Goal: Task Accomplishment & Management: Complete application form

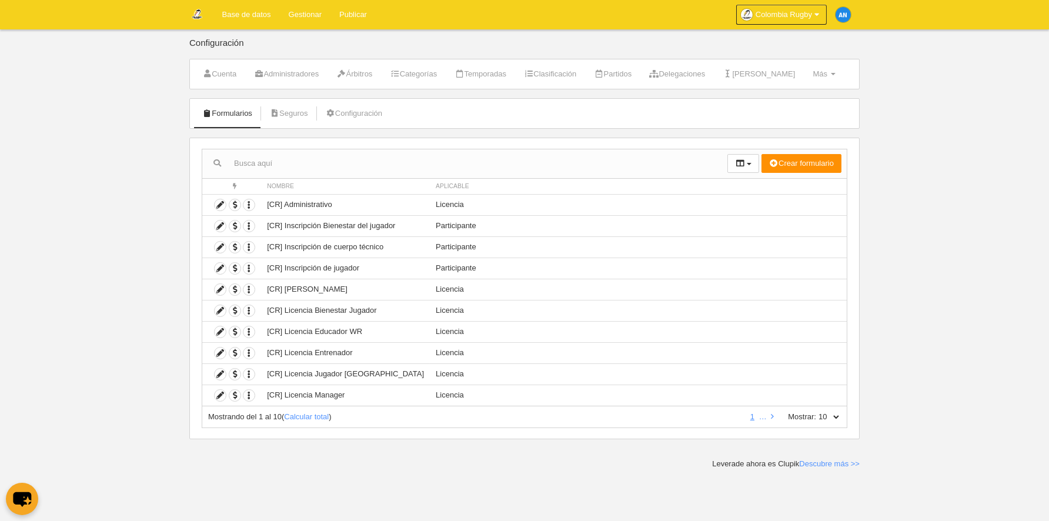
click at [815, 414] on label "Mostrar:" at bounding box center [796, 416] width 40 height 11
click at [816, 414] on select "10 25 50 100 500" at bounding box center [828, 416] width 25 height 11
click at [834, 414] on select "10 25 50 100 500" at bounding box center [828, 416] width 25 height 11
select select "50"
click at [816, 411] on select "10 25 50 100 500" at bounding box center [828, 416] width 25 height 11
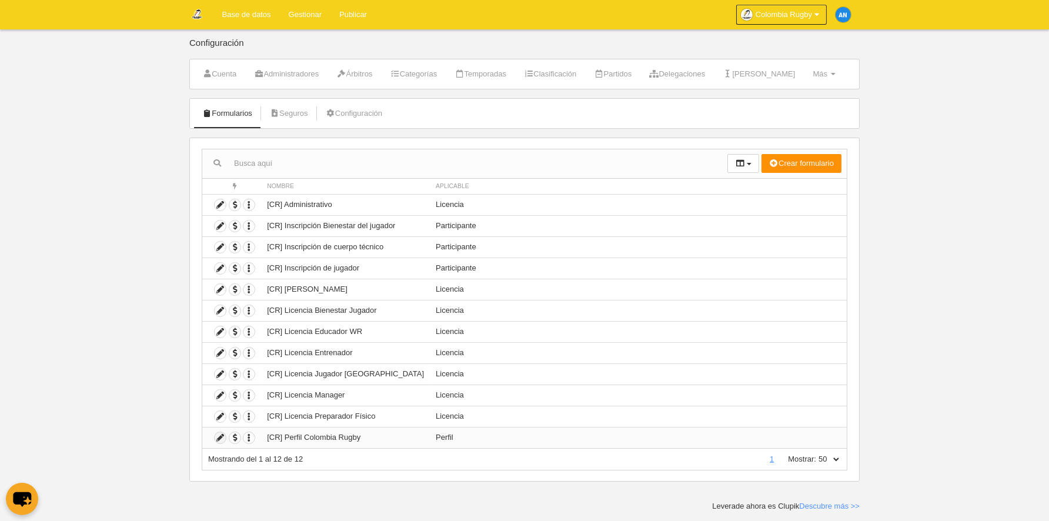
click at [219, 438] on icon at bounding box center [220, 437] width 11 height 11
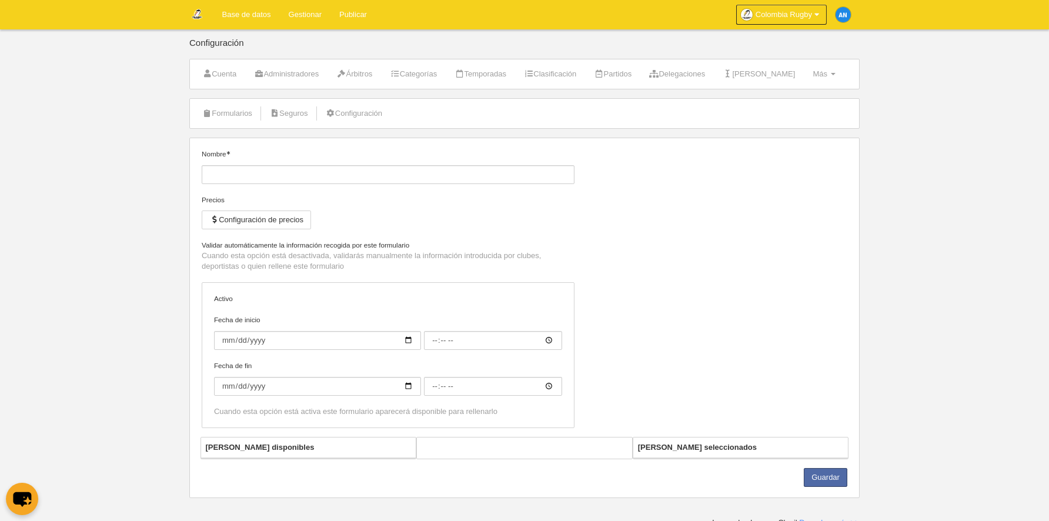
type input "[CR] Perfil Colombia Rugby"
checkbox input "true"
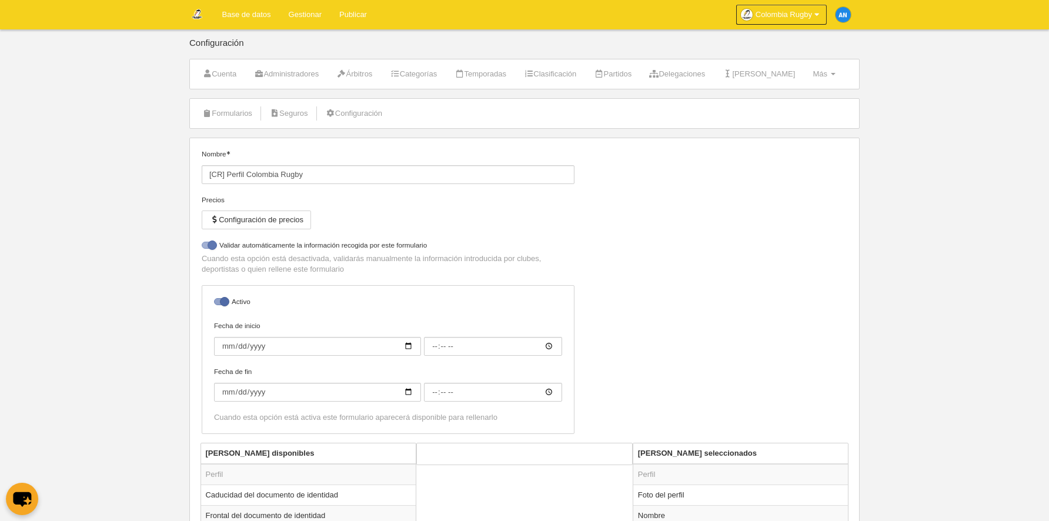
click at [212, 243] on div at bounding box center [209, 245] width 14 height 7
click at [210, 244] on input "checkbox" at bounding box center [206, 248] width 8 height 8
checkbox input "false"
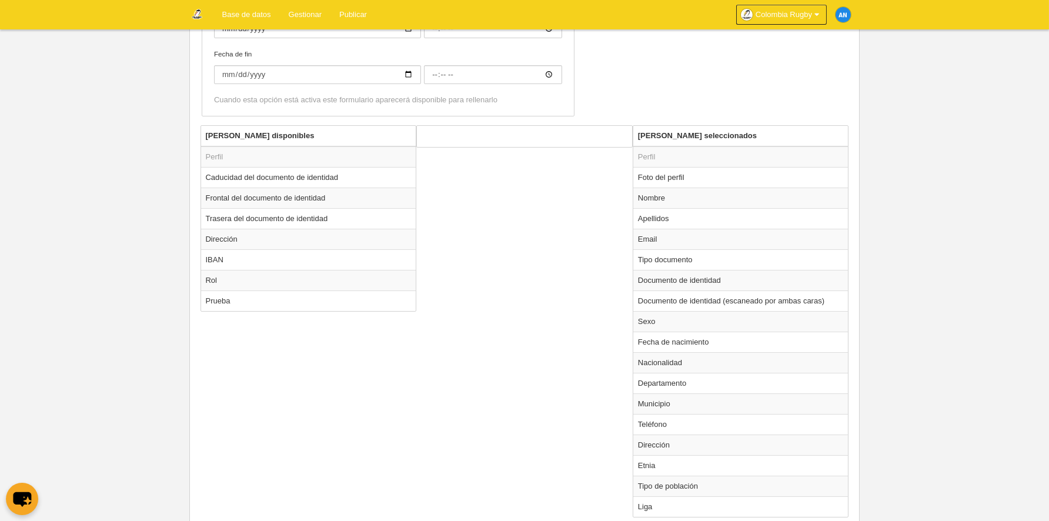
scroll to position [353, 0]
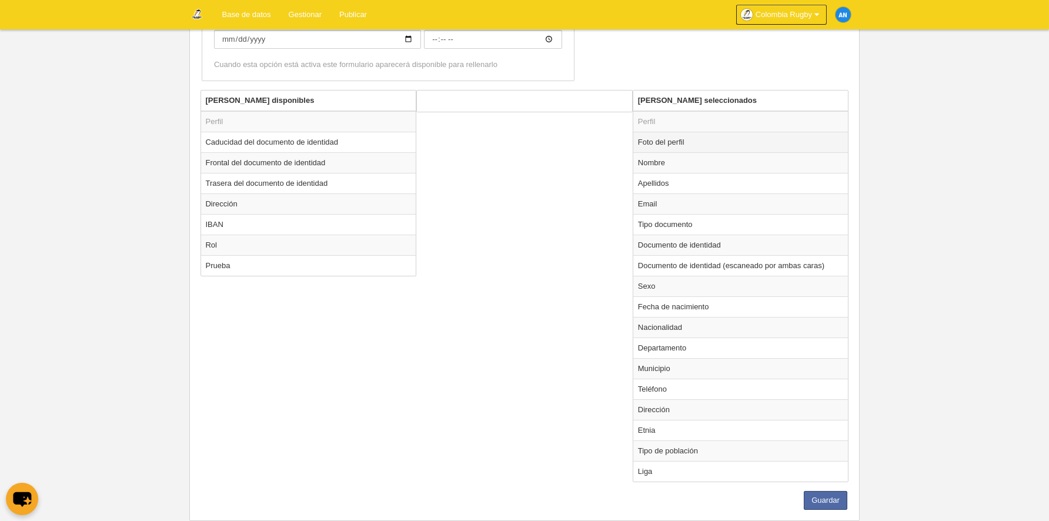
click at [698, 138] on td "Foto del perfil" at bounding box center [740, 142] width 215 height 21
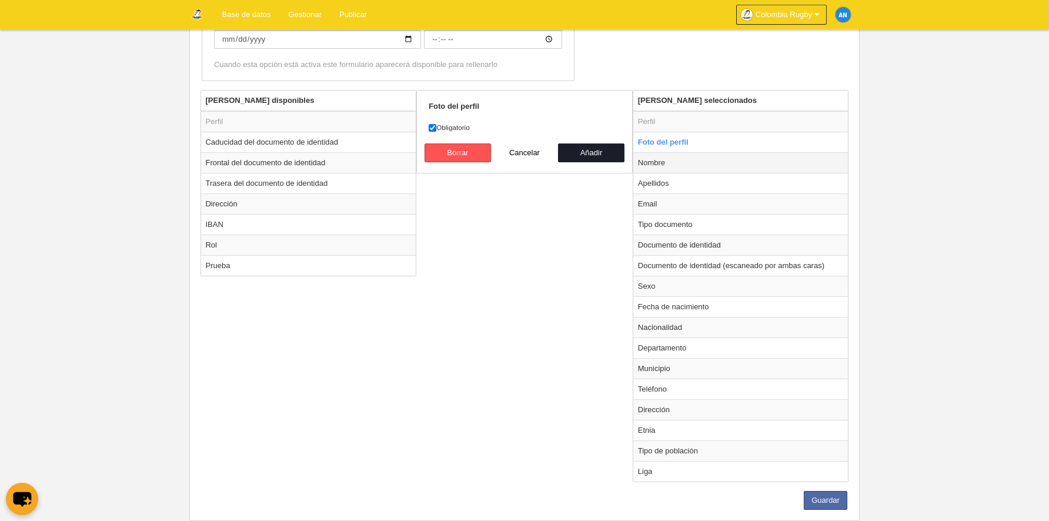
click at [701, 159] on td "Nombre" at bounding box center [740, 162] width 215 height 21
radio input "false"
click at [701, 179] on td "Apellidos" at bounding box center [740, 183] width 215 height 21
radio input "false"
click at [701, 199] on td "Email" at bounding box center [740, 203] width 215 height 21
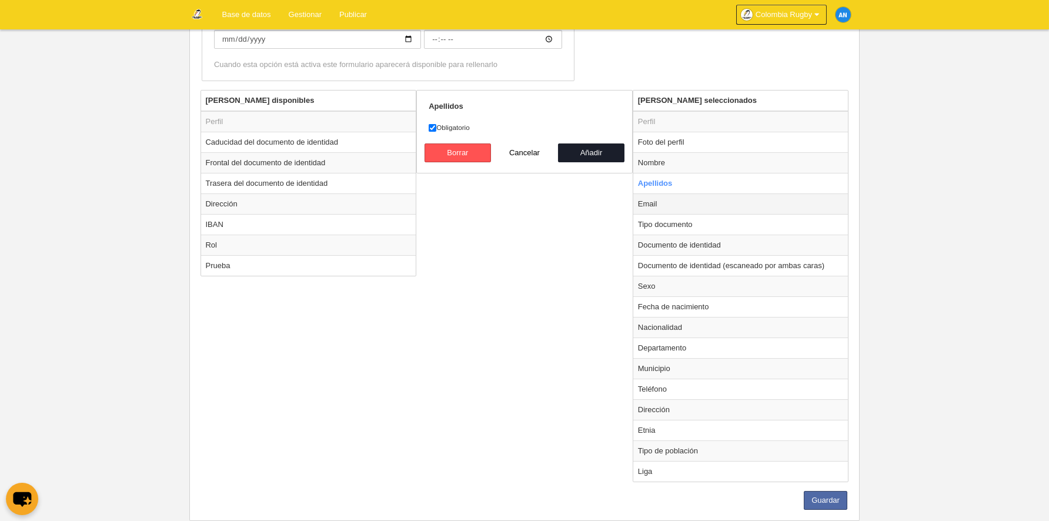
radio input "false"
click at [711, 224] on td "Tipo documento" at bounding box center [740, 224] width 215 height 21
radio input "false"
radio input "true"
select select
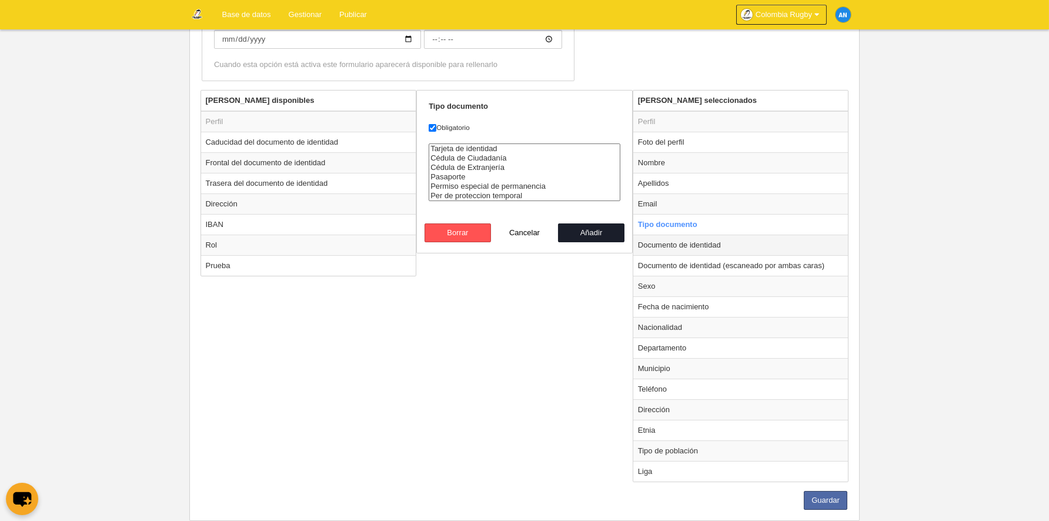
click at [711, 243] on td "Documento de identidad" at bounding box center [740, 245] width 215 height 21
radio input "false"
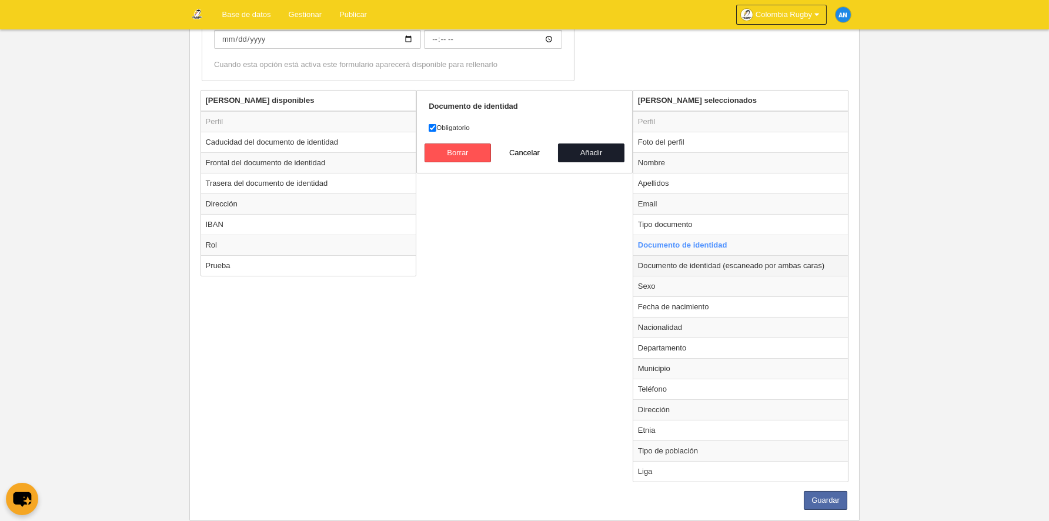
click at [719, 268] on td "Documento de identidad (escaneado por ambas caras)" at bounding box center [740, 265] width 215 height 21
radio input "false"
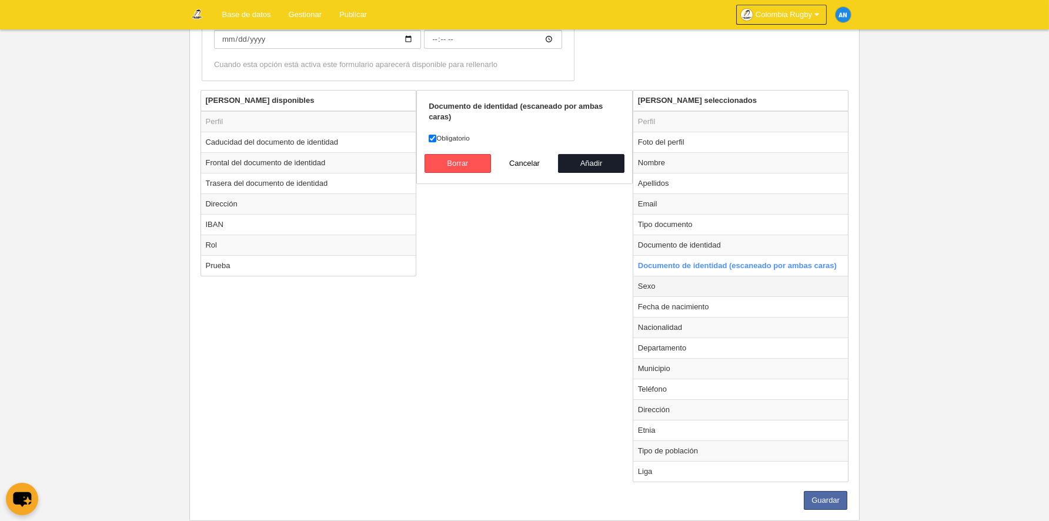
click at [719, 279] on td "Sexo" at bounding box center [740, 286] width 215 height 21
radio input "false"
radio input "true"
select select
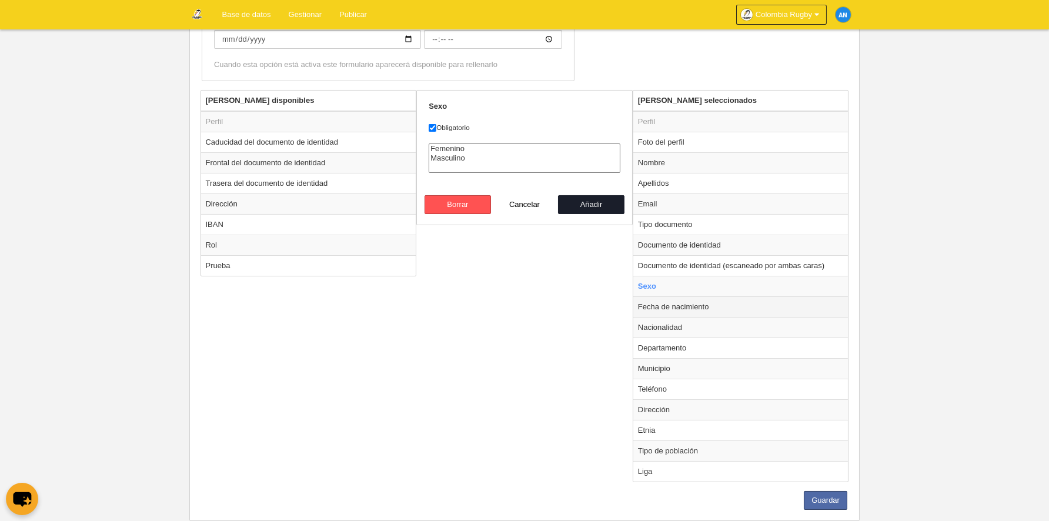
click at [721, 302] on td "Fecha de nacimiento" at bounding box center [740, 306] width 215 height 21
radio input "false"
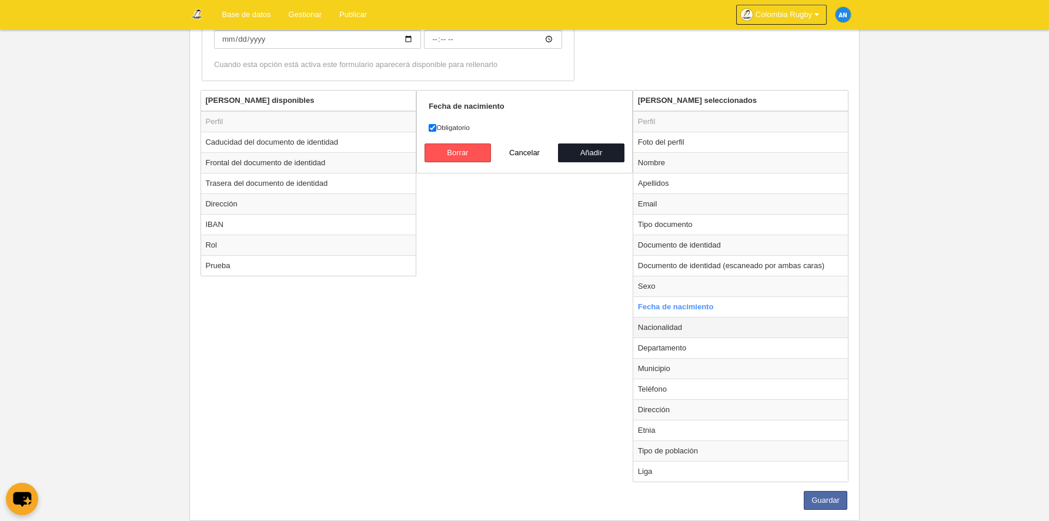
click at [721, 319] on td "Nacionalidad" at bounding box center [740, 327] width 215 height 21
radio input "false"
radio input "true"
select select
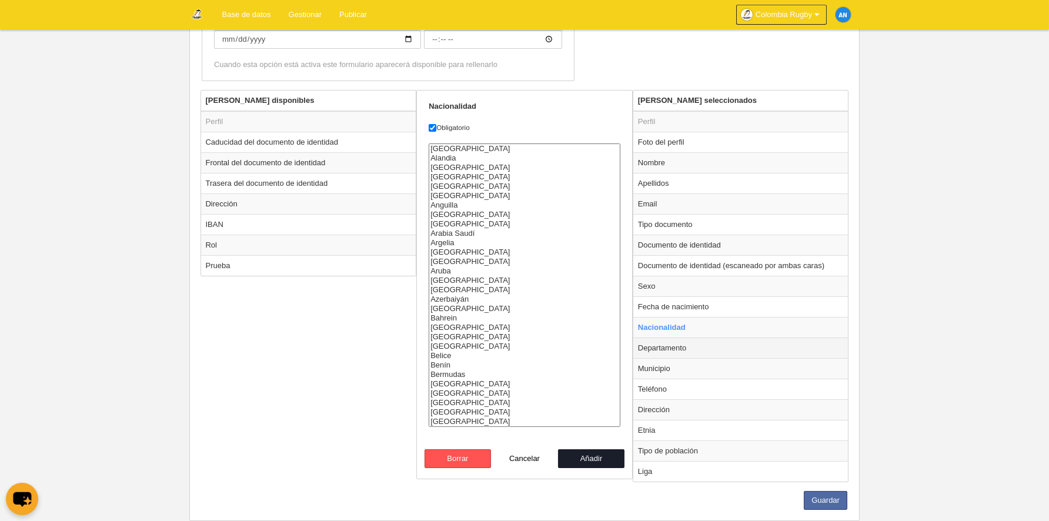
click at [718, 347] on td "Departamento" at bounding box center [740, 347] width 215 height 21
radio input "false"
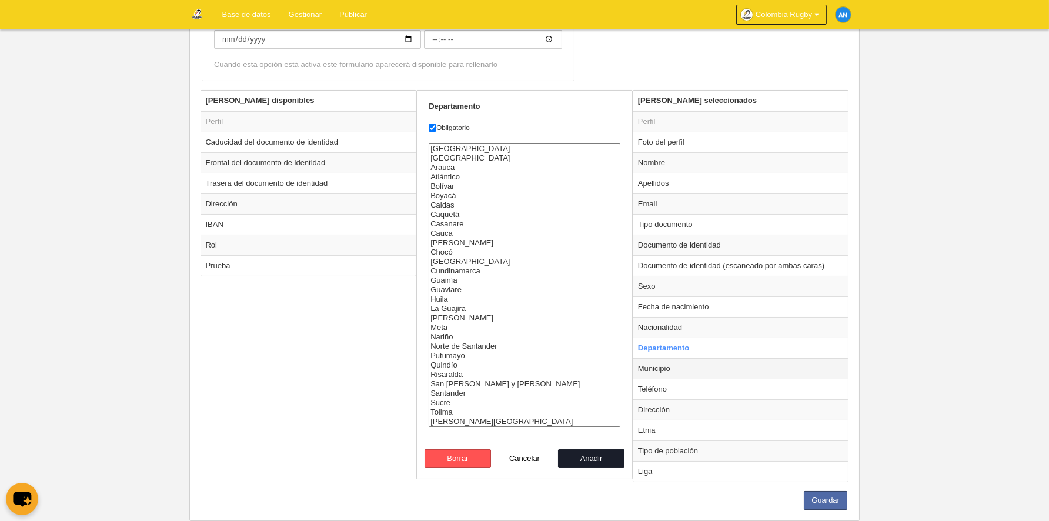
click at [719, 358] on td "Municipio" at bounding box center [740, 368] width 215 height 21
radio input "false"
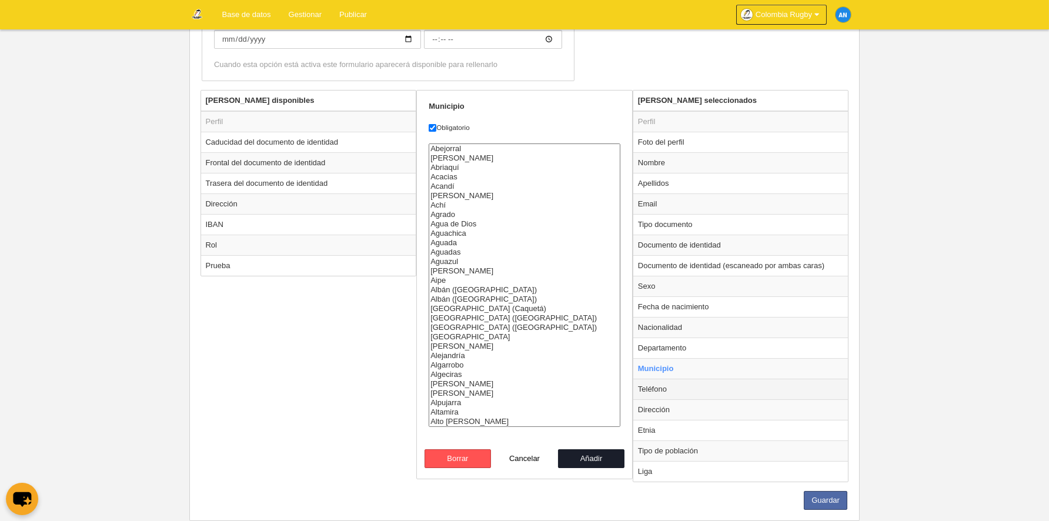
click at [721, 383] on td "Teléfono" at bounding box center [740, 388] width 215 height 21
radio input "false"
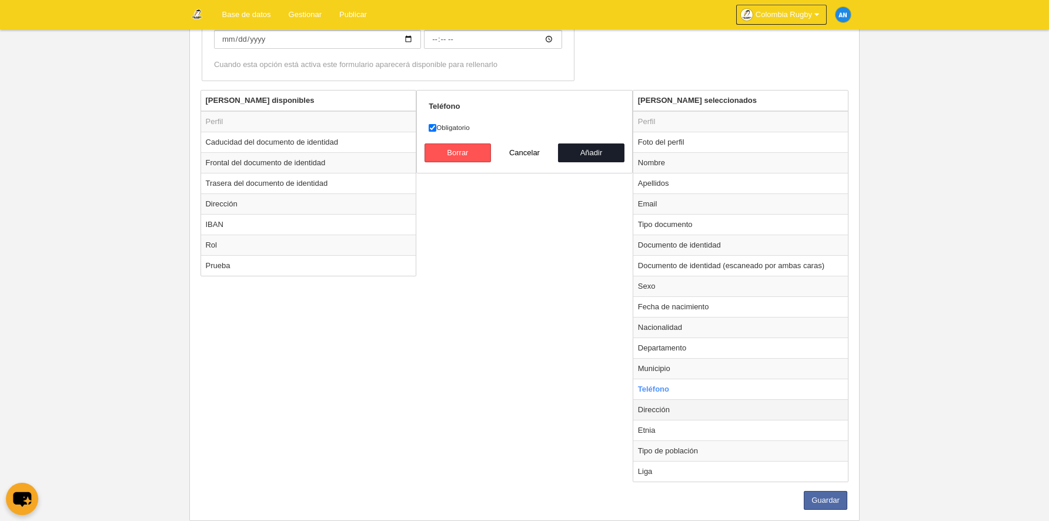
click at [721, 406] on td "Dirección" at bounding box center [740, 409] width 215 height 21
radio input "false"
click at [687, 426] on td "Etnia" at bounding box center [740, 430] width 215 height 21
radio input "false"
radio input "true"
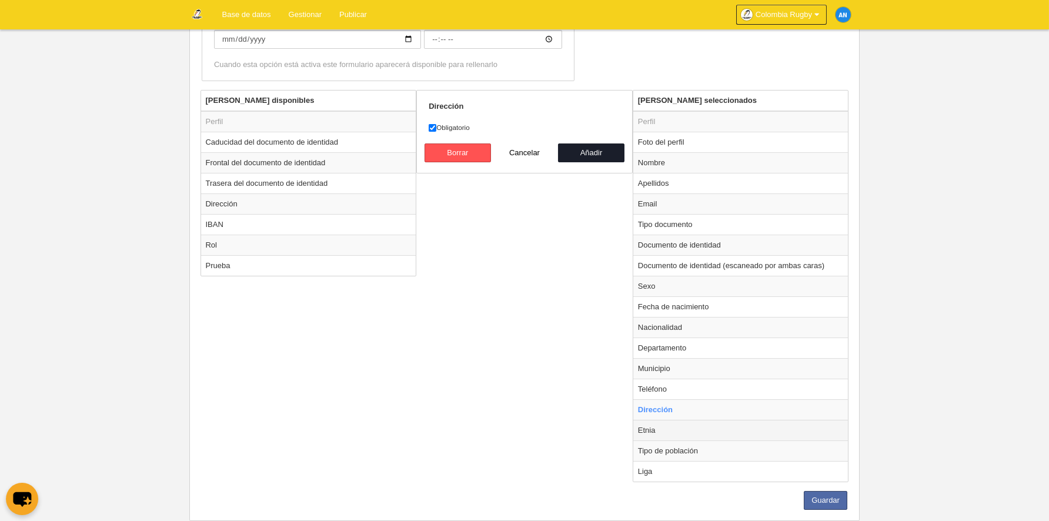
select select
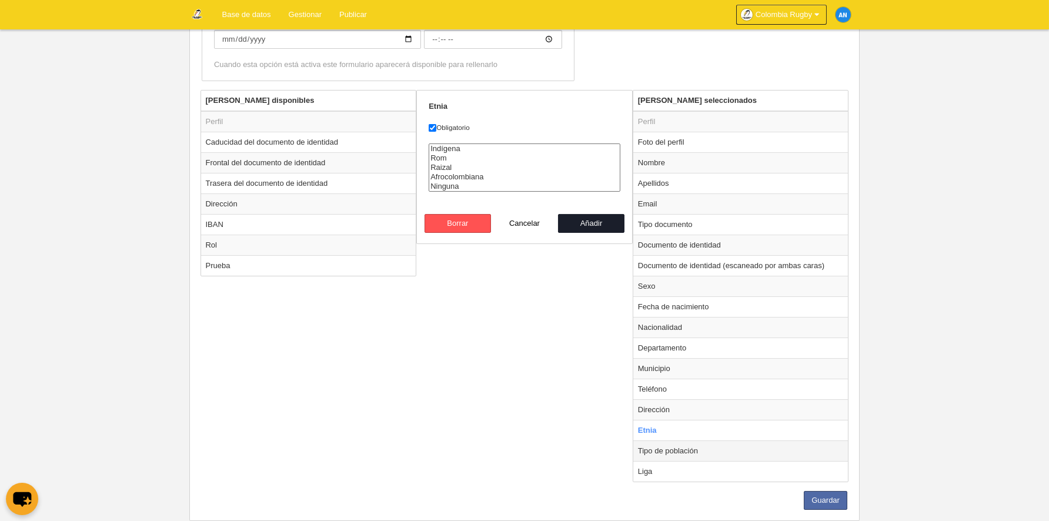
click at [715, 451] on td "Tipo de población" at bounding box center [740, 450] width 215 height 21
radio input "false"
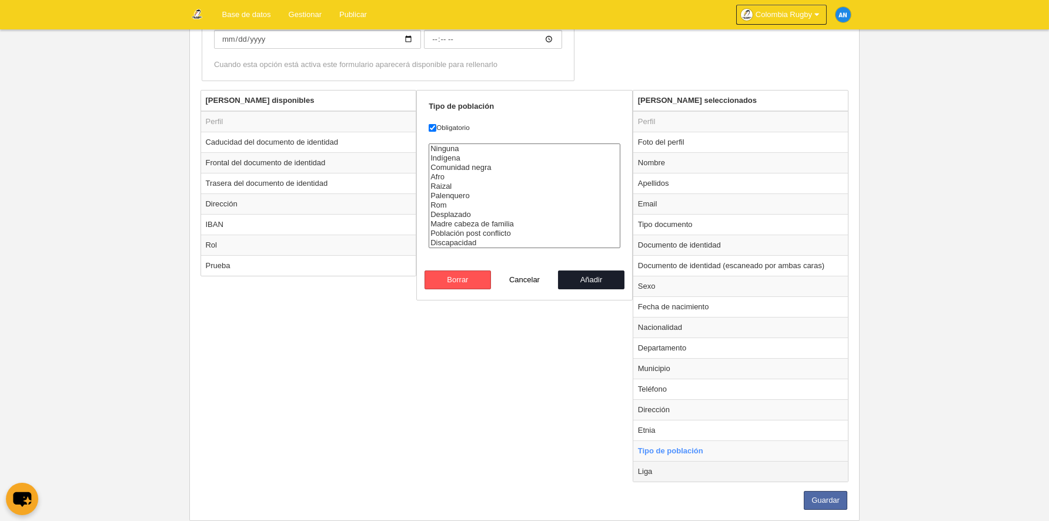
click at [679, 472] on td "Liga" at bounding box center [740, 471] width 215 height 21
radio input "false"
radio input "true"
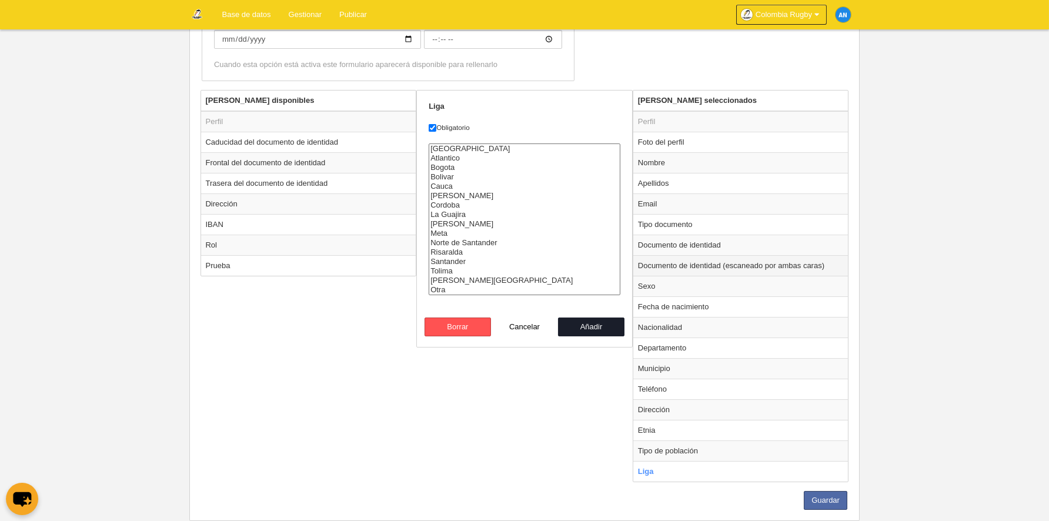
click at [698, 266] on td "Documento de identidad (escaneado por ambas caras)" at bounding box center [740, 265] width 215 height 21
radio input "true"
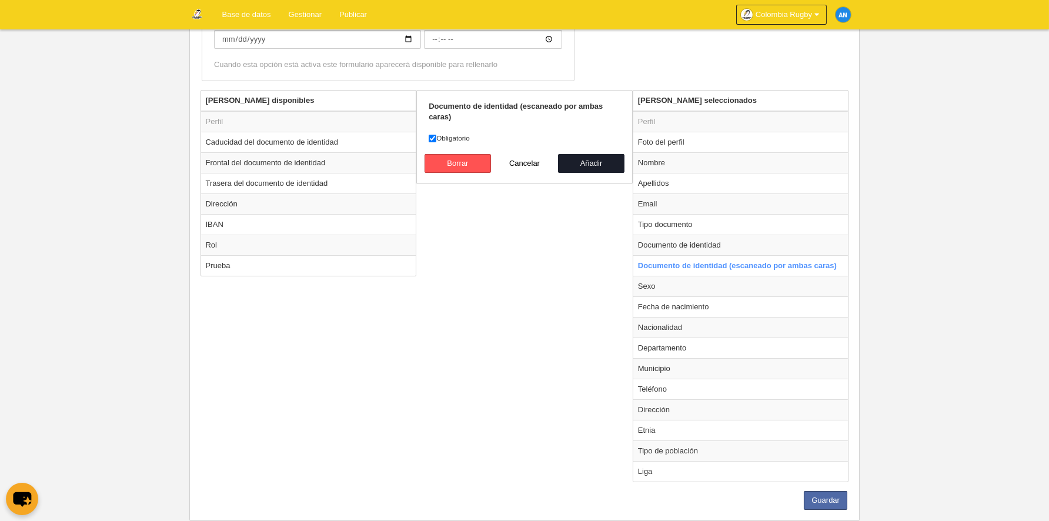
click at [457, 138] on label "Obligatorio" at bounding box center [524, 138] width 192 height 11
click at [436, 138] on input "Obligatorio" at bounding box center [432, 139] width 8 height 8
checkbox input "false"
click at [575, 160] on button "Añadir" at bounding box center [591, 163] width 67 height 19
radio input "false"
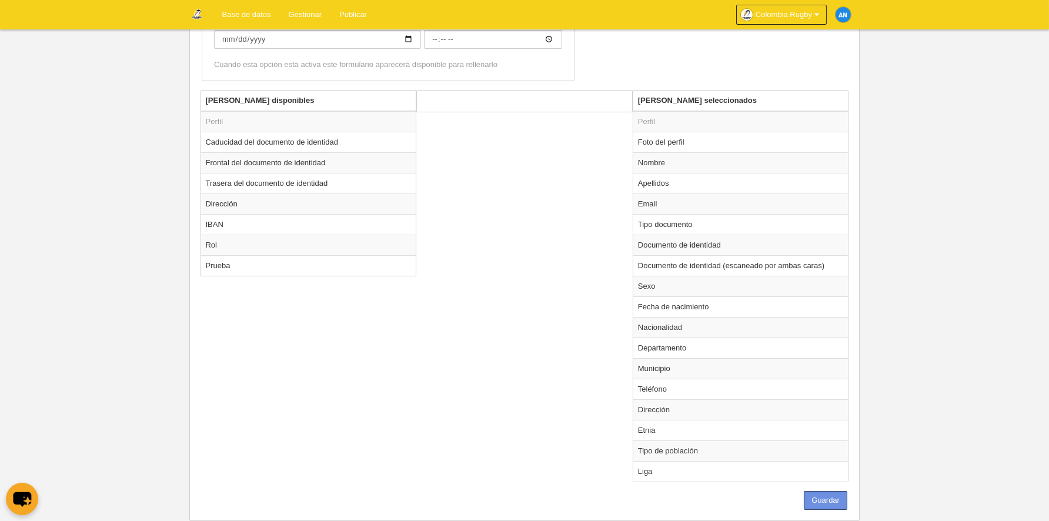
click at [843, 498] on button "Guardar" at bounding box center [824, 500] width 43 height 19
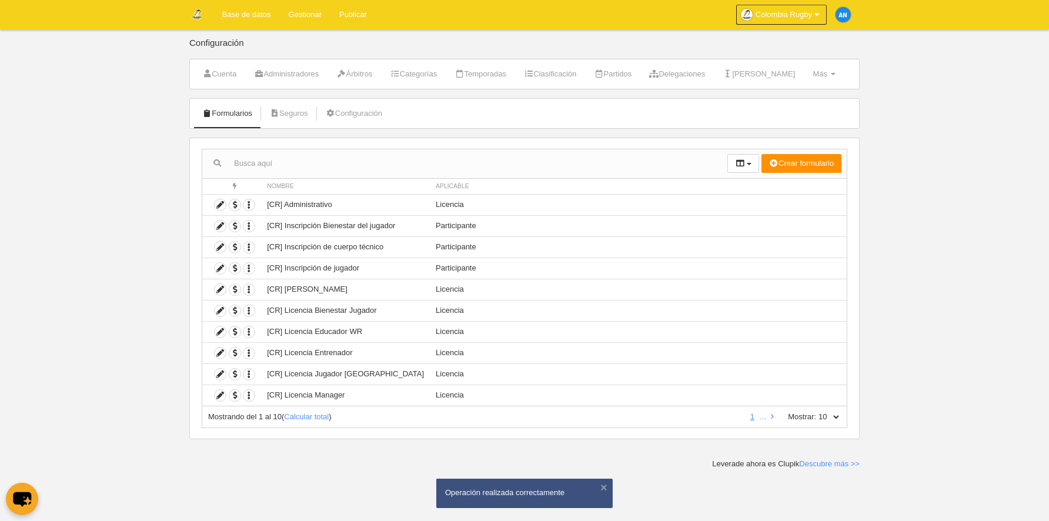
click at [198, 14] on img at bounding box center [197, 14] width 14 height 14
click at [241, 11] on link "Base de datos" at bounding box center [246, 14] width 66 height 29
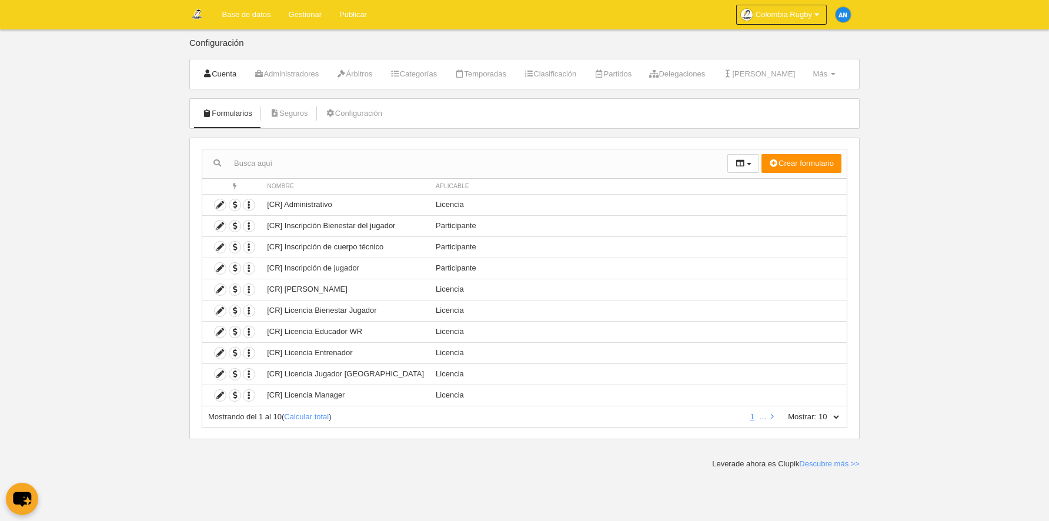
click at [218, 76] on link "Cuenta" at bounding box center [219, 74] width 47 height 18
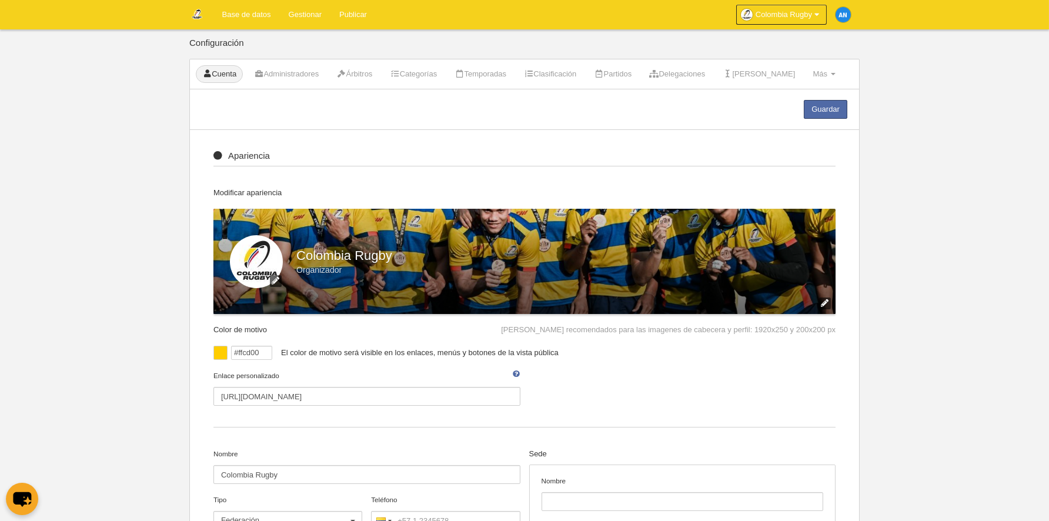
click at [268, 13] on link "Base de datos" at bounding box center [246, 14] width 66 height 29
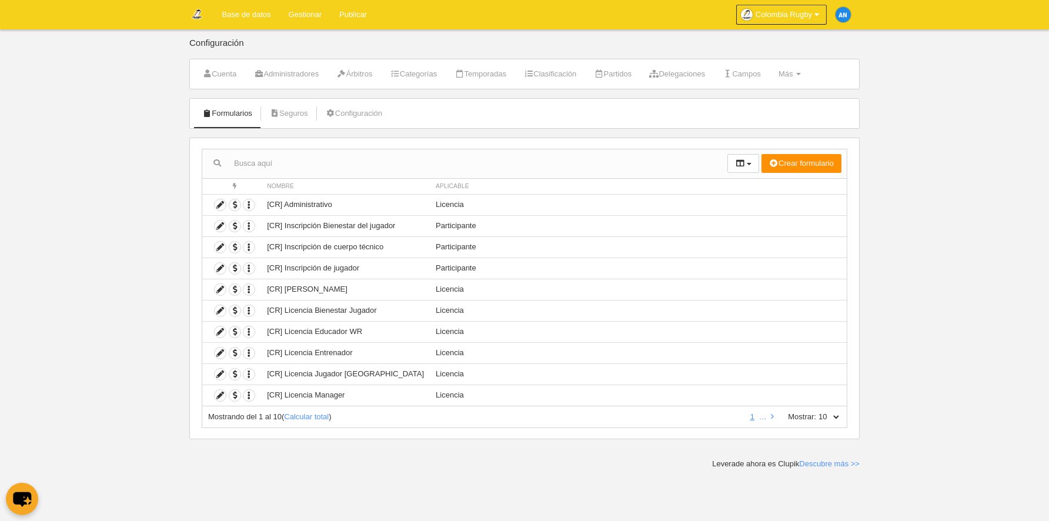
click at [807, 420] on label "Mostrar:" at bounding box center [796, 416] width 40 height 11
click at [816, 420] on select "10 25 50 100 500" at bounding box center [828, 416] width 25 height 11
click at [831, 418] on select "10 25 50 100 500" at bounding box center [828, 416] width 25 height 11
click at [771, 415] on icon at bounding box center [772, 417] width 3 height 8
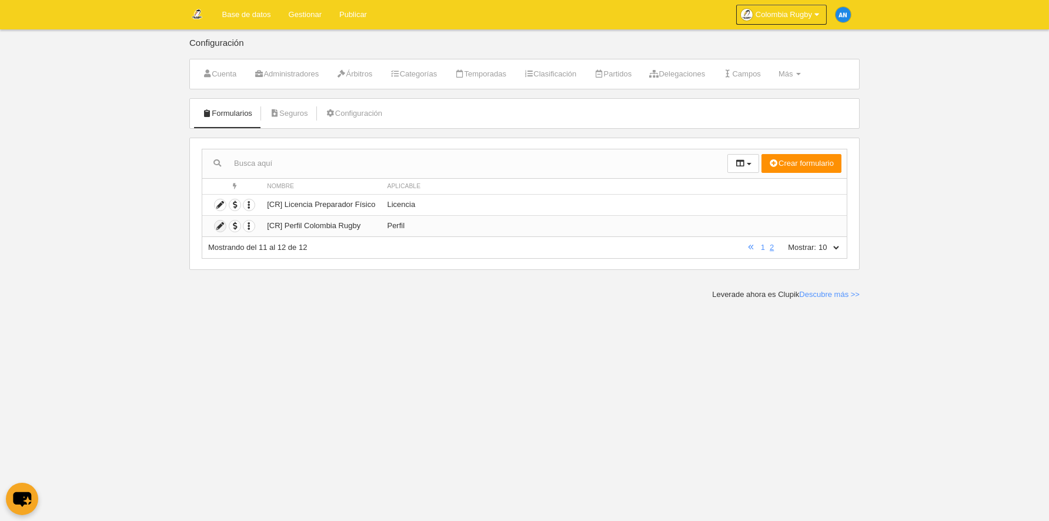
click at [217, 227] on icon at bounding box center [220, 225] width 11 height 11
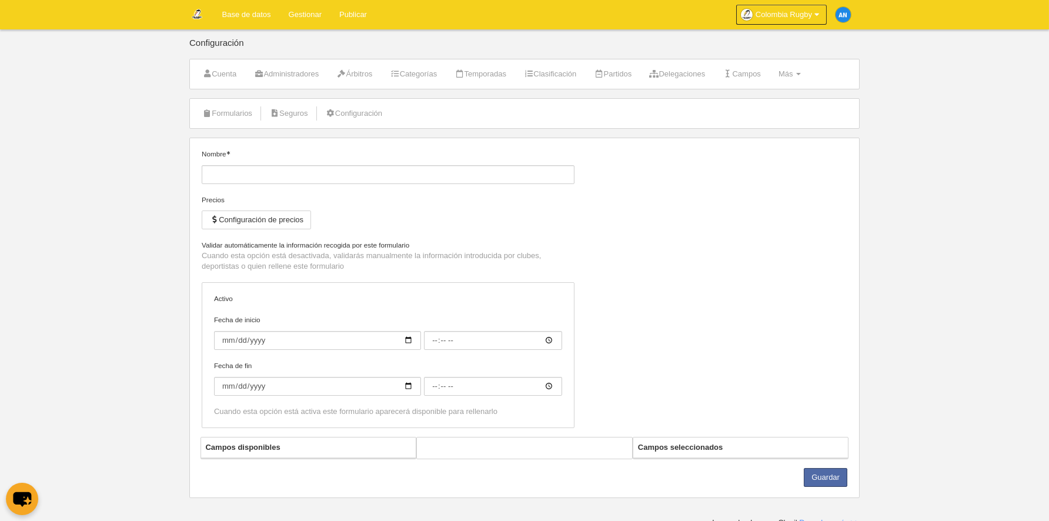
type input "[CR] Perfil Colombia Rugby"
checkbox input "true"
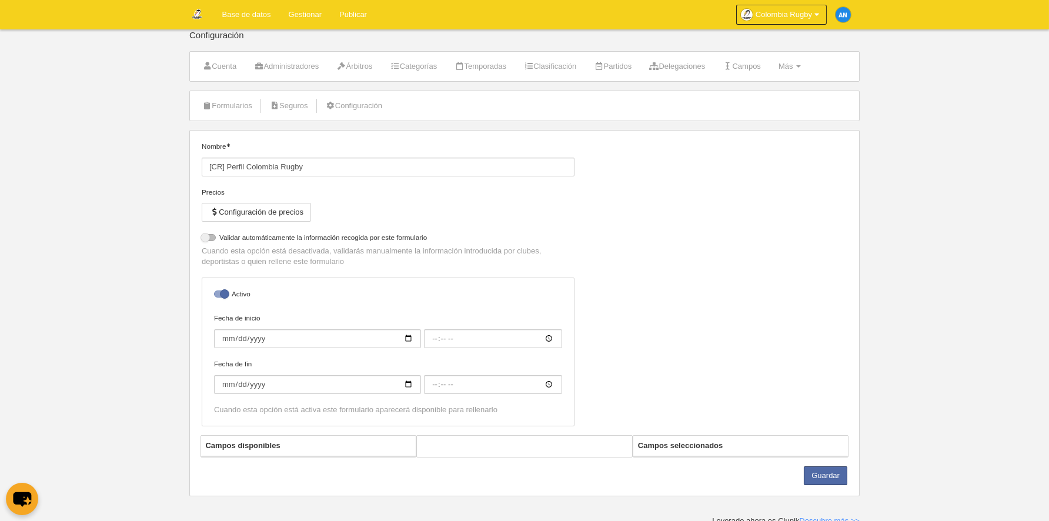
scroll to position [12, 0]
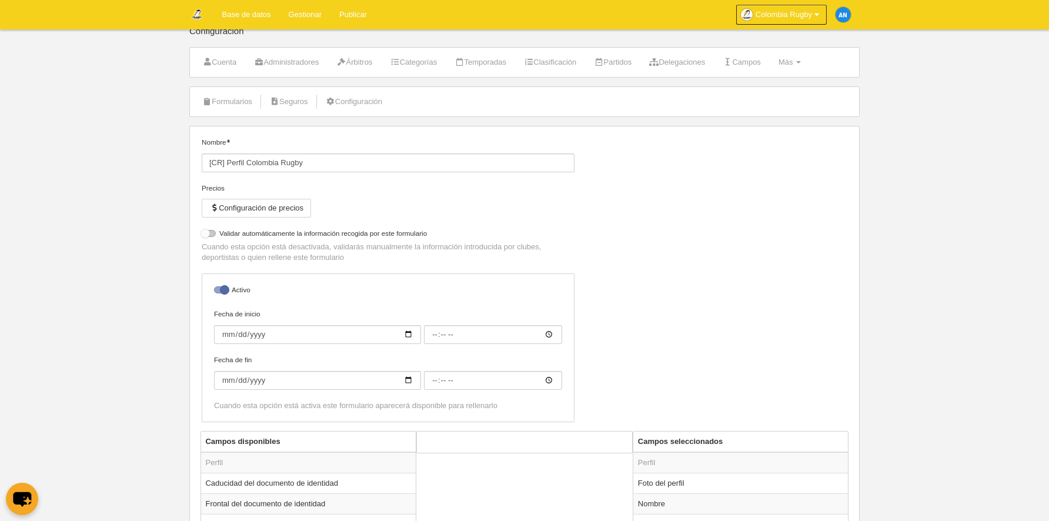
click at [210, 232] on div at bounding box center [209, 233] width 14 height 7
click at [210, 233] on input "checkbox" at bounding box center [206, 237] width 8 height 8
checkbox input "true"
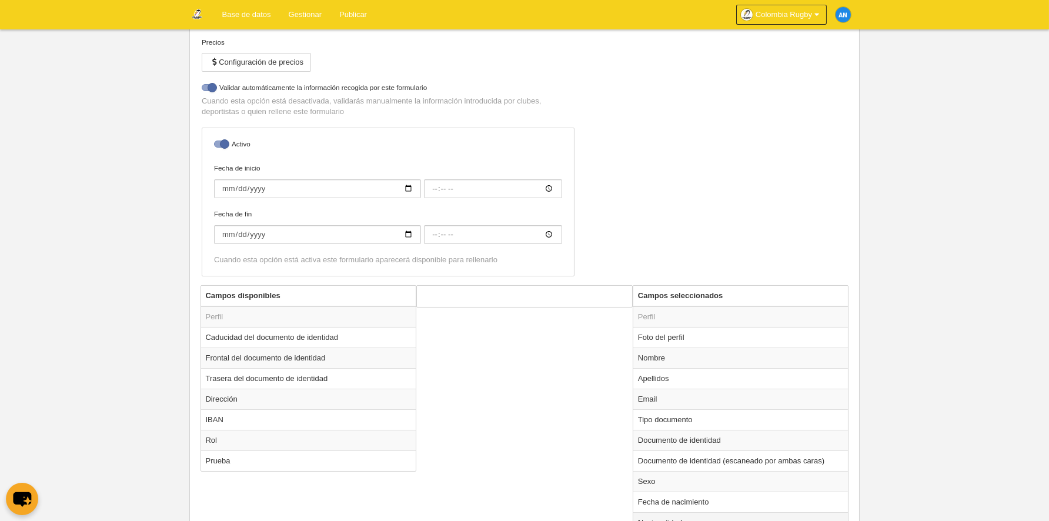
scroll to position [381, 0]
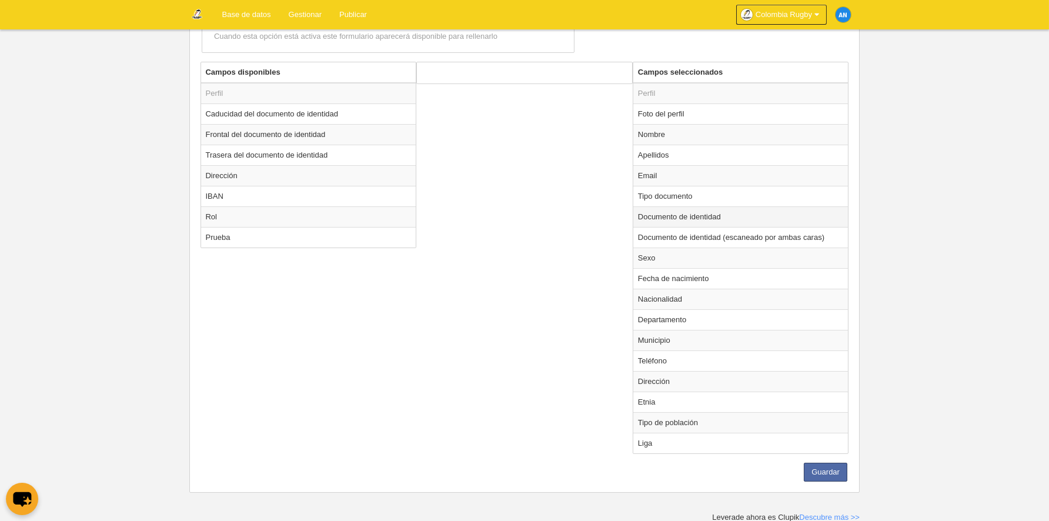
click at [749, 213] on td "Documento de identidad" at bounding box center [740, 216] width 215 height 21
radio input "true"
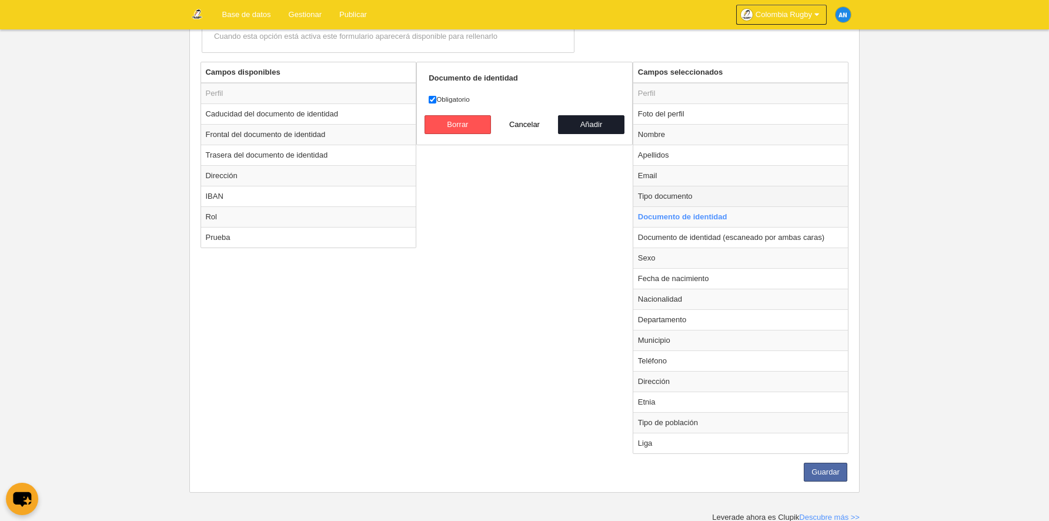
click at [672, 202] on td "Tipo documento" at bounding box center [740, 196] width 215 height 21
radio input "true"
select select
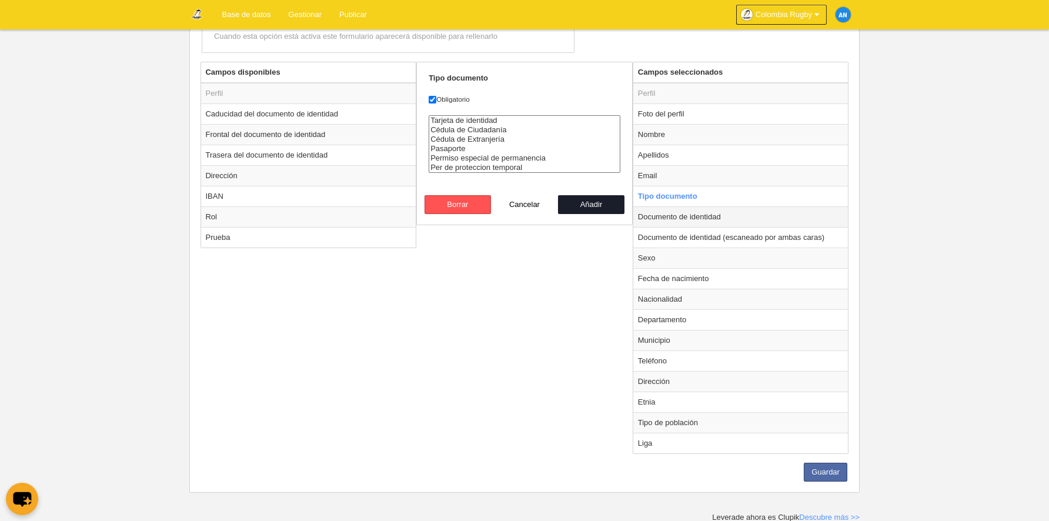
click at [676, 221] on td "Documento de identidad" at bounding box center [740, 216] width 215 height 21
radio input "false"
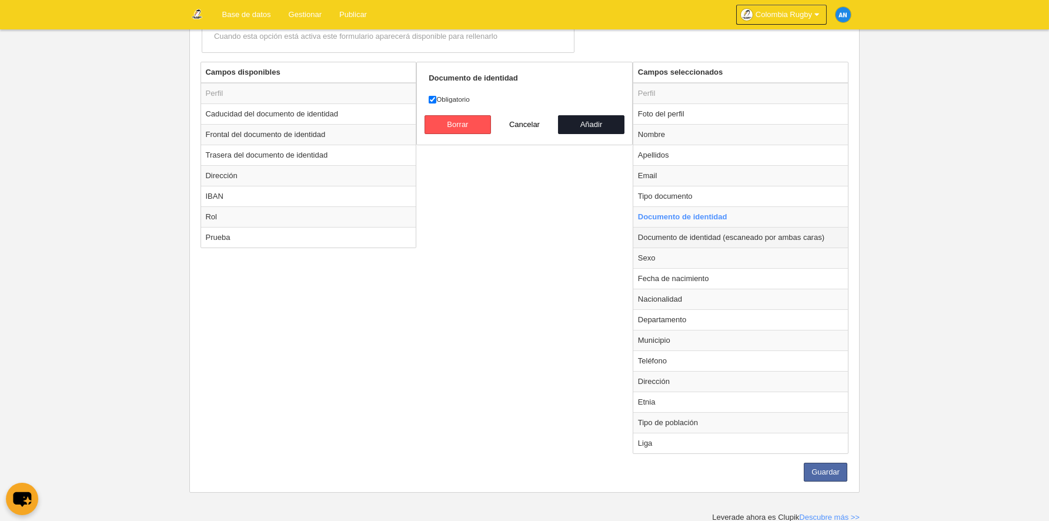
click at [676, 237] on td "Documento de identidad (escaneado por ambas caras)" at bounding box center [740, 237] width 215 height 21
radio input "false"
radio input "true"
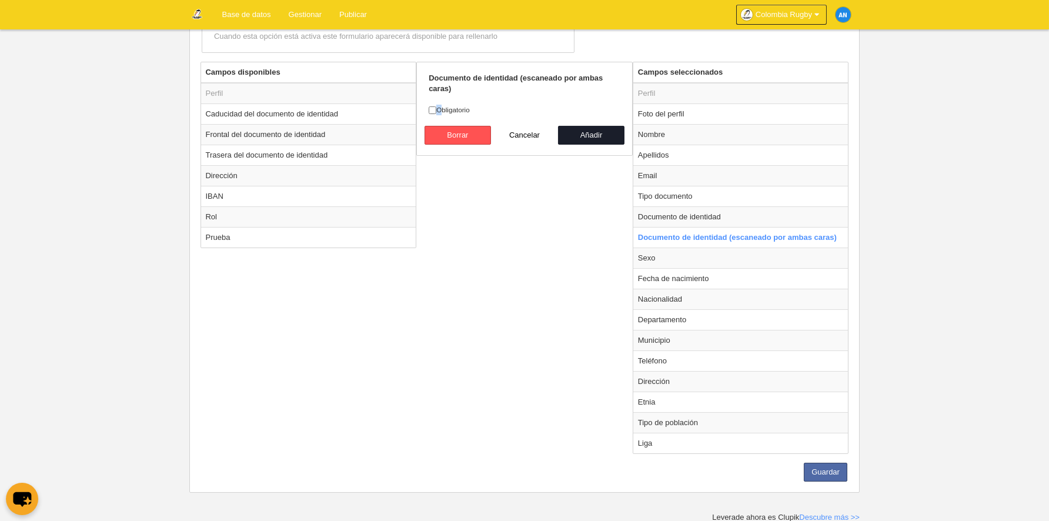
click at [437, 109] on label "Obligatorio" at bounding box center [524, 110] width 192 height 11
click at [434, 108] on input "Obligatorio" at bounding box center [432, 110] width 8 height 8
checkbox input "true"
click at [612, 133] on button "Añadir" at bounding box center [591, 135] width 67 height 19
radio input "false"
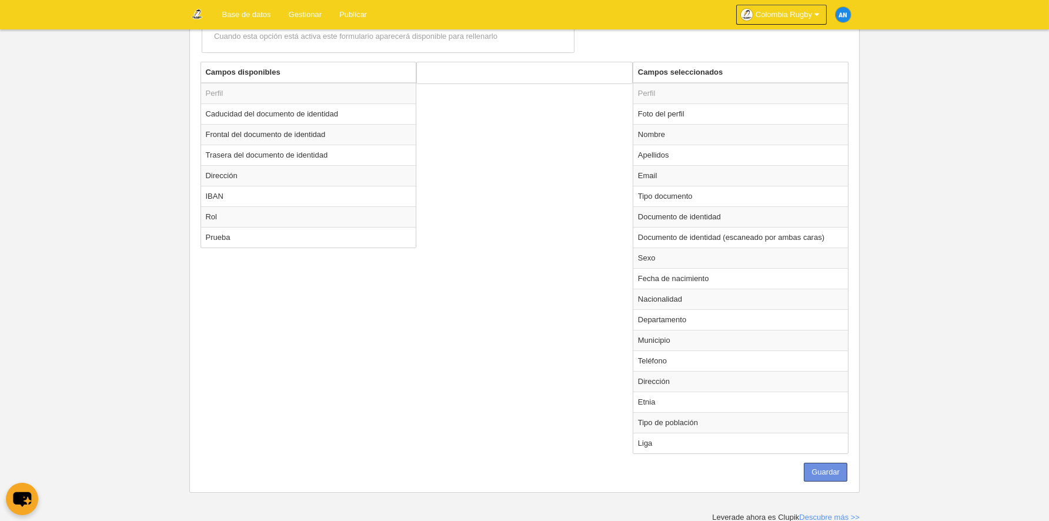
click at [830, 471] on button "Guardar" at bounding box center [824, 472] width 43 height 19
